Goal: Information Seeking & Learning: Learn about a topic

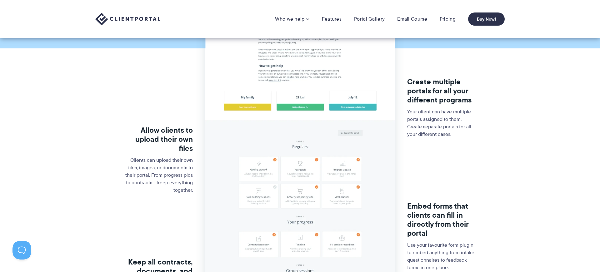
scroll to position [76, 0]
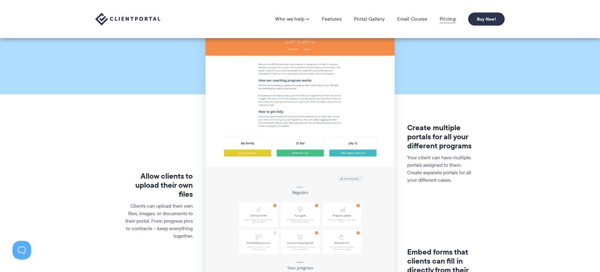
click at [447, 21] on link "Pricing" at bounding box center [447, 19] width 16 height 6
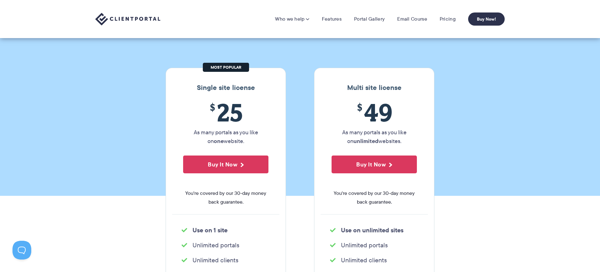
scroll to position [43, 0]
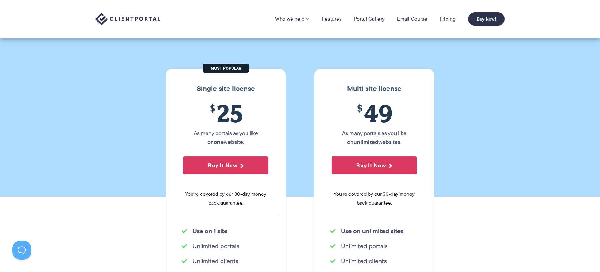
click at [297, 144] on section "Our Super Simple Pricing Pricing shouldn't be complicated. Straightforward plan…" at bounding box center [300, 77] width 600 height 240
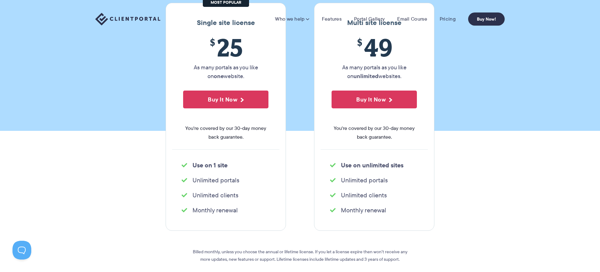
scroll to position [0, 0]
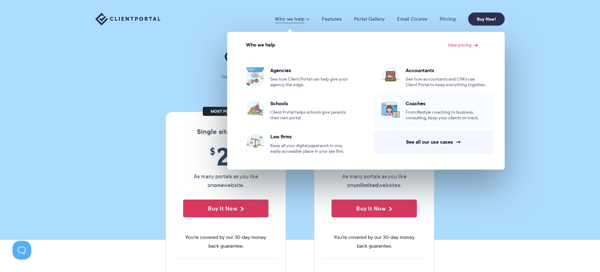
click at [426, 117] on span "From lifestyle coaching to business consulting, keep your clients on track." at bounding box center [445, 115] width 80 height 11
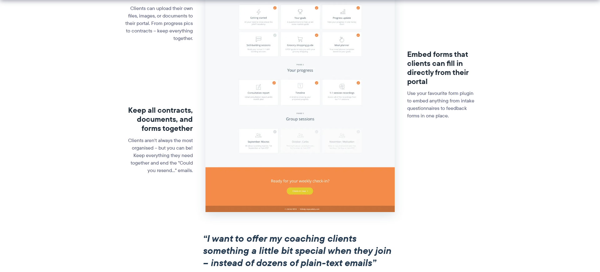
scroll to position [277, 0]
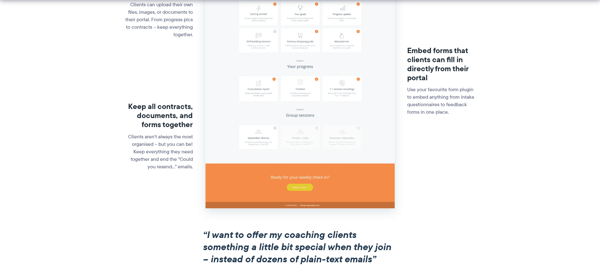
click at [276, 125] on img at bounding box center [299, 10] width 189 height 395
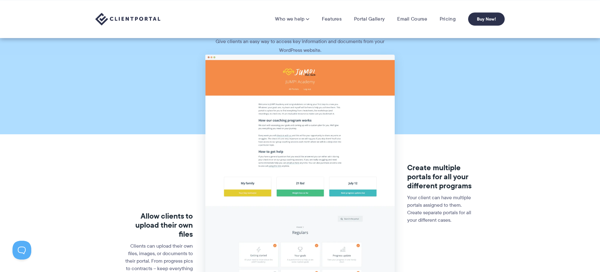
scroll to position [23, 0]
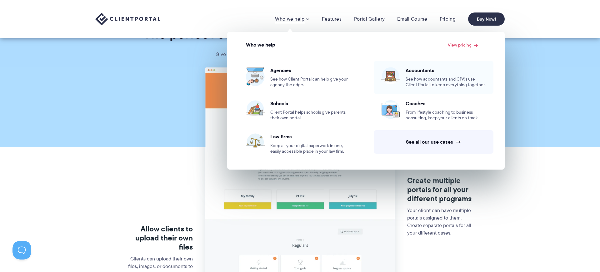
click at [427, 77] on span "See how accountants and CPA’s use Client Portal to keep everything together." at bounding box center [445, 82] width 80 height 11
